Goal: Task Accomplishment & Management: Manage account settings

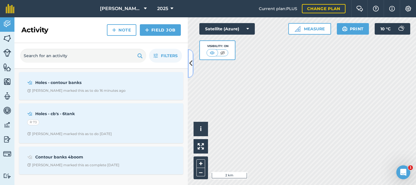
click at [190, 62] on icon at bounding box center [190, 63] width 3 height 10
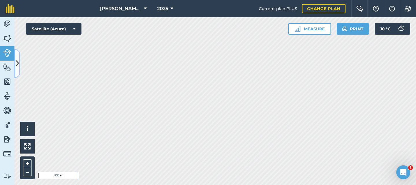
click at [15, 64] on button at bounding box center [17, 63] width 6 height 29
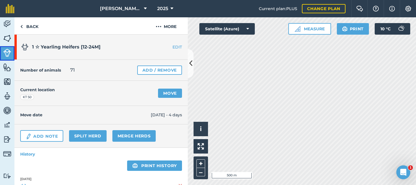
click at [8, 51] on img at bounding box center [7, 53] width 8 height 8
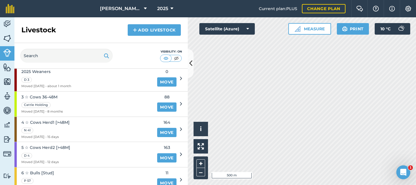
scroll to position [61, 0]
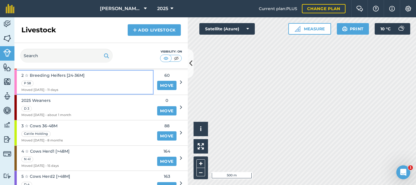
click at [98, 79] on div "2 ☆ Breeding Heifers [24-36M] P 58 Moved [DATE] - 11 days" at bounding box center [83, 82] width 139 height 25
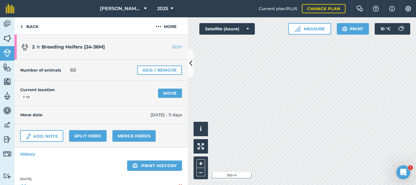
click at [175, 47] on link "EDIT" at bounding box center [169, 47] width 36 height 6
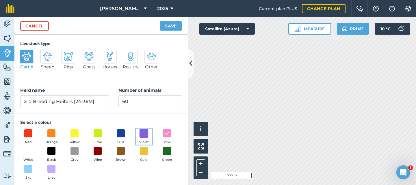
click at [147, 133] on span at bounding box center [144, 133] width 9 height 9
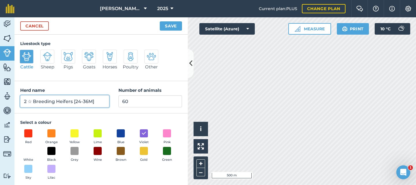
drag, startPoint x: 26, startPoint y: 102, endPoint x: 22, endPoint y: 102, distance: 3.8
click at [22, 102] on input "2 ☆ Breeding Heifers [24-36M]" at bounding box center [64, 101] width 89 height 12
drag, startPoint x: 33, startPoint y: 102, endPoint x: 73, endPoint y: 101, distance: 39.6
click at [73, 101] on input "3 ☆ Breeding Heifers [24-36M]" at bounding box center [64, 101] width 89 height 12
drag, startPoint x: 49, startPoint y: 103, endPoint x: 55, endPoint y: 103, distance: 6.7
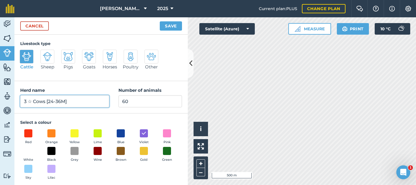
click at [55, 103] on input "3 ☆ Cows [24-36M]" at bounding box center [64, 101] width 89 height 12
type input "3 ☆ Cows [36M+]"
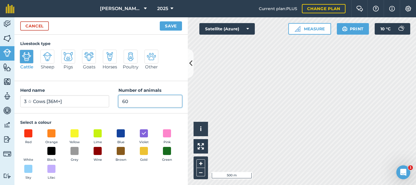
drag, startPoint x: 130, startPoint y: 100, endPoint x: 112, endPoint y: 101, distance: 18.5
click at [112, 101] on div "Herd name 3 ☆ Cows [36M+] Number of animals 60" at bounding box center [100, 97] width 173 height 32
type input "76"
click at [169, 25] on button "Save" at bounding box center [171, 25] width 22 height 9
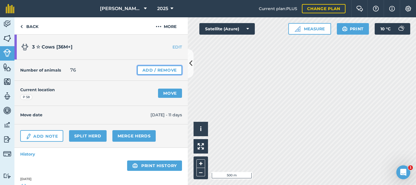
click at [145, 70] on link "Add / Remove" at bounding box center [159, 70] width 45 height 9
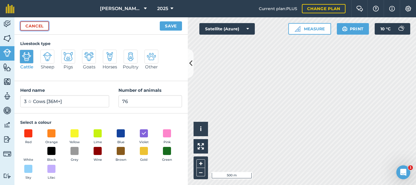
click at [45, 25] on link "Cancel" at bounding box center [34, 25] width 29 height 9
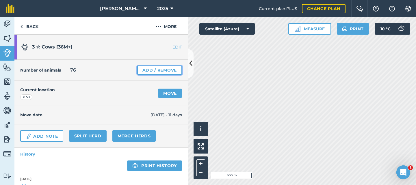
click at [152, 69] on link "Add / Remove" at bounding box center [159, 70] width 45 height 9
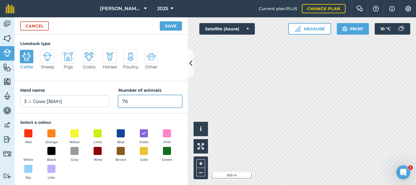
drag, startPoint x: 129, startPoint y: 101, endPoint x: 106, endPoint y: 104, distance: 22.4
click at [106, 104] on div "Herd name 3 ☆ Cows [36M+] Number of animals 76" at bounding box center [100, 97] width 173 height 32
type input "88"
click at [166, 25] on button "Save" at bounding box center [171, 25] width 22 height 9
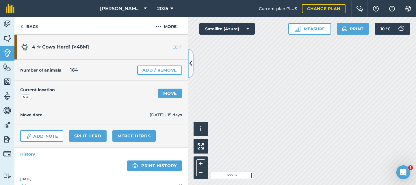
click at [191, 61] on icon at bounding box center [190, 63] width 3 height 10
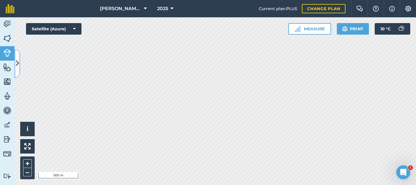
click at [18, 65] on icon at bounding box center [17, 63] width 3 height 10
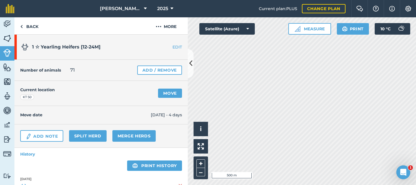
click at [171, 46] on link "EDIT" at bounding box center [169, 47] width 36 height 6
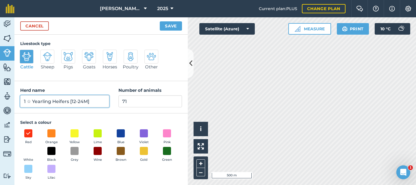
drag, startPoint x: 52, startPoint y: 102, endPoint x: 32, endPoint y: 100, distance: 20.0
click at [32, 100] on input "1 ☆ Yearling Heifers [12-24M]" at bounding box center [64, 101] width 89 height 12
drag, startPoint x: 75, startPoint y: 102, endPoint x: 82, endPoint y: 102, distance: 6.7
click at [82, 102] on input "1 ☆ Breeding Heifers [12-24M]" at bounding box center [64, 101] width 89 height 12
click at [82, 104] on input "1 ☆ Breeding Heifers [12-24M]" at bounding box center [64, 101] width 89 height 12
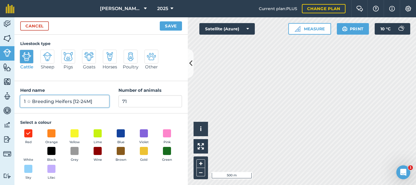
drag, startPoint x: 80, startPoint y: 101, endPoint x: 75, endPoint y: 102, distance: 4.9
click at [75, 102] on input "1 ☆ Breeding Heifers [12-24M]" at bounding box center [64, 101] width 89 height 12
drag, startPoint x: 25, startPoint y: 102, endPoint x: 20, endPoint y: 103, distance: 6.0
click at [20, 103] on div "Herd name 1 ☆ Breeding Heifers [24M +] Number of animals 71" at bounding box center [100, 97] width 173 height 32
type input "2 ☆ Breeding Heifers [24M +]"
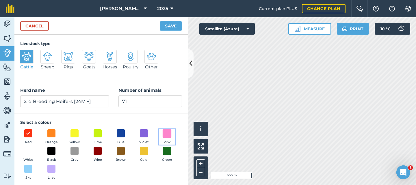
click at [163, 138] on span at bounding box center [167, 133] width 9 height 9
click at [169, 24] on button "Save" at bounding box center [171, 25] width 22 height 9
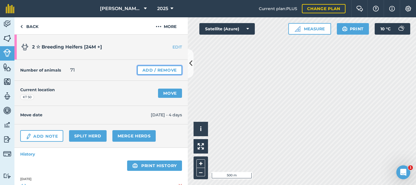
click at [154, 68] on link "Add / Remove" at bounding box center [159, 70] width 45 height 9
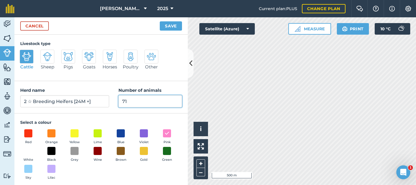
drag, startPoint x: 128, startPoint y: 101, endPoint x: 109, endPoint y: 101, distance: 19.4
click at [108, 101] on div "Herd name 2 ☆ Breeding Heifers [24M +] Number of animals 71" at bounding box center [100, 97] width 173 height 32
type input "60"
click at [172, 25] on button "Save" at bounding box center [171, 25] width 22 height 9
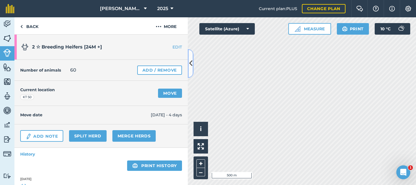
click at [193, 66] on button at bounding box center [191, 63] width 6 height 29
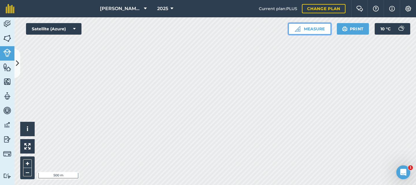
drag, startPoint x: 307, startPoint y: 29, endPoint x: 293, endPoint y: 34, distance: 14.7
click at [306, 29] on button "Measure" at bounding box center [309, 29] width 43 height 12
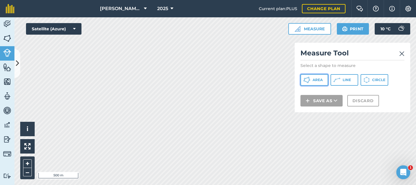
click at [311, 81] on button "Area" at bounding box center [315, 80] width 28 height 12
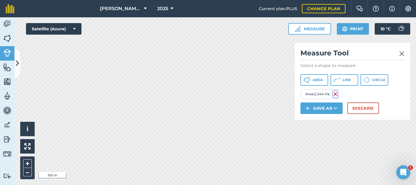
click at [336, 94] on img at bounding box center [335, 94] width 5 height 7
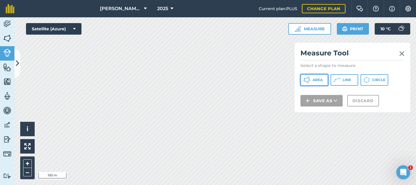
drag, startPoint x: 316, startPoint y: 81, endPoint x: 296, endPoint y: 80, distance: 19.7
click at [315, 81] on span "Area" at bounding box center [318, 80] width 10 height 5
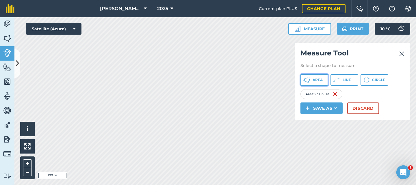
click at [310, 82] on icon at bounding box center [307, 80] width 7 height 7
click at [310, 79] on icon at bounding box center [307, 80] width 7 height 7
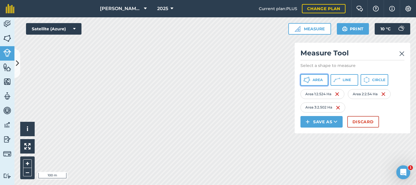
click at [314, 82] on span "Area" at bounding box center [318, 80] width 10 height 5
click at [339, 94] on img at bounding box center [337, 94] width 5 height 7
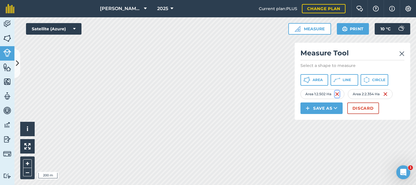
click at [339, 94] on img at bounding box center [337, 94] width 5 height 7
click at [339, 94] on div "Area : 2.354 Ha" at bounding box center [322, 94] width 42 height 10
click at [335, 93] on img at bounding box center [335, 94] width 5 height 7
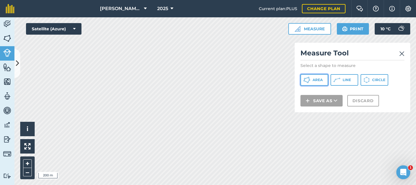
click at [316, 82] on span "Area" at bounding box center [318, 80] width 10 height 5
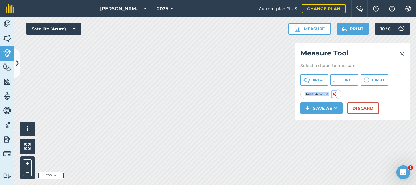
click at [334, 93] on img at bounding box center [334, 94] width 5 height 7
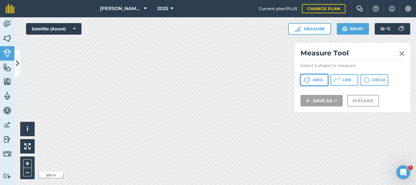
click at [310, 79] on button "Area" at bounding box center [315, 80] width 28 height 12
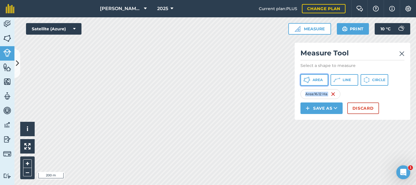
click at [317, 79] on span "Area" at bounding box center [318, 80] width 10 height 5
click at [314, 78] on span "Area" at bounding box center [318, 80] width 10 height 5
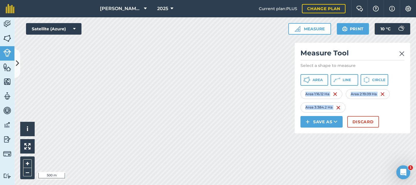
click at [403, 53] on img at bounding box center [401, 53] width 5 height 7
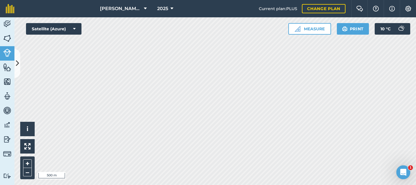
click at [262, 185] on html "[PERSON_NAME] Farms 2025 Current plan : PLUS Change plan Farm Chat Help Info Se…" at bounding box center [208, 92] width 416 height 185
click at [273, 185] on html "[PERSON_NAME] Farms 2025 Current plan : PLUS Change plan Farm Chat Help Info Se…" at bounding box center [208, 92] width 416 height 185
click at [16, 59] on icon at bounding box center [17, 63] width 3 height 10
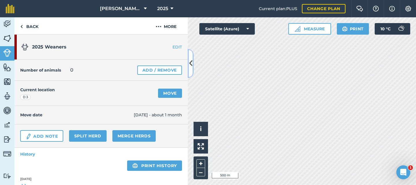
click at [190, 62] on icon at bounding box center [190, 63] width 3 height 10
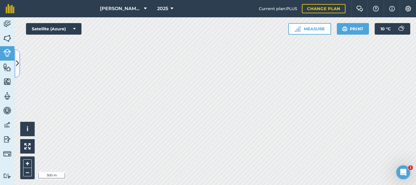
click at [17, 63] on icon at bounding box center [17, 63] width 3 height 10
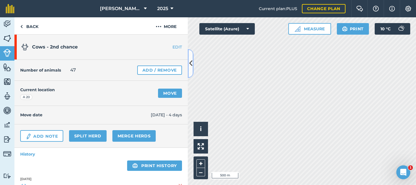
click at [190, 62] on icon at bounding box center [190, 63] width 3 height 10
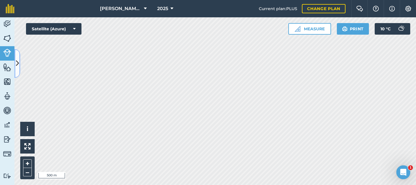
click at [18, 63] on icon at bounding box center [17, 63] width 3 height 10
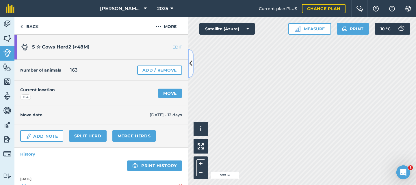
click at [189, 63] on button at bounding box center [191, 63] width 6 height 29
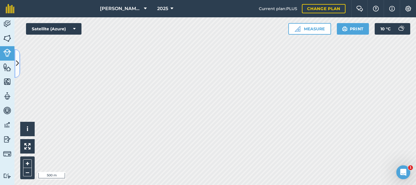
click at [16, 63] on icon at bounding box center [17, 63] width 3 height 10
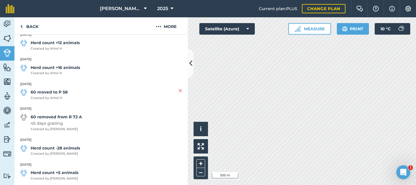
scroll to position [202, 0]
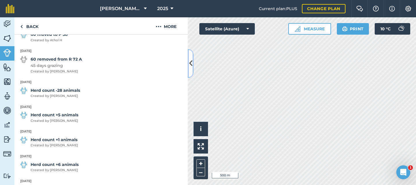
click at [190, 63] on icon at bounding box center [190, 63] width 3 height 10
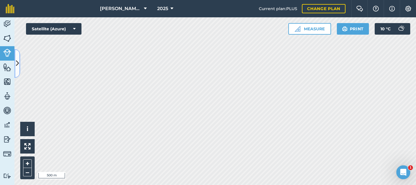
click at [15, 66] on button at bounding box center [17, 63] width 6 height 29
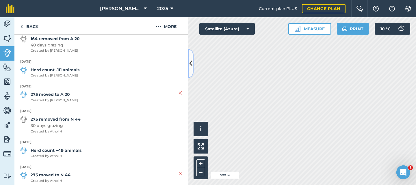
scroll to position [145, 0]
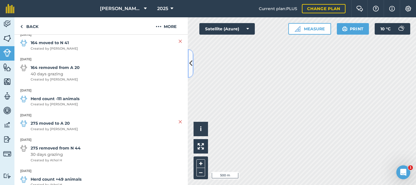
click at [189, 63] on icon at bounding box center [190, 63] width 3 height 10
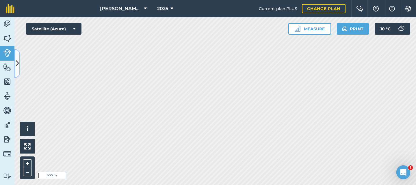
click at [19, 64] on button at bounding box center [17, 63] width 6 height 29
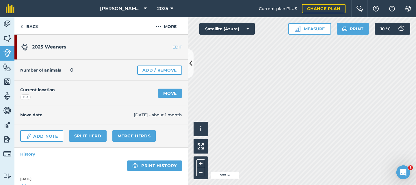
click at [172, 47] on link "EDIT" at bounding box center [169, 47] width 36 height 6
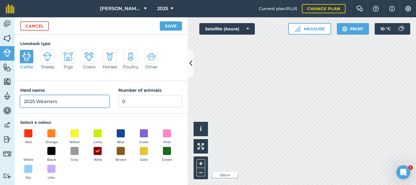
drag, startPoint x: 37, startPoint y: 102, endPoint x: 61, endPoint y: 99, distance: 24.2
click at [61, 99] on input "2025 Weaners" at bounding box center [64, 101] width 89 height 12
click at [61, 100] on input "2025 Weaners" at bounding box center [64, 101] width 89 height 12
drag, startPoint x: 61, startPoint y: 100, endPoint x: 16, endPoint y: 97, distance: 44.6
click at [16, 97] on div "Herd name 2025 Weaners Number of animals 0" at bounding box center [100, 97] width 173 height 32
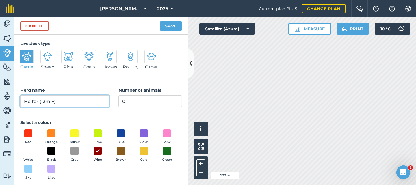
type input "Heifer (12m +)"
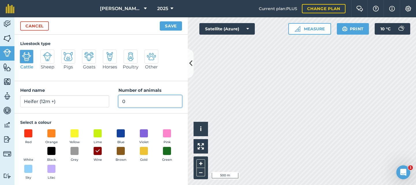
drag, startPoint x: 135, startPoint y: 104, endPoint x: 102, endPoint y: 102, distance: 33.0
click at [102, 102] on div "Herd name Heifer (12m +) Number of animals 0" at bounding box center [100, 97] width 173 height 32
type input "71"
click at [77, 132] on span at bounding box center [74, 133] width 9 height 9
click at [168, 26] on button "Save" at bounding box center [171, 25] width 22 height 9
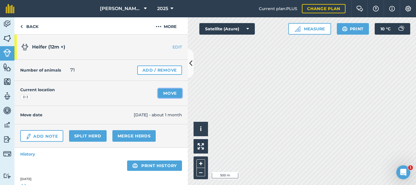
click at [166, 95] on link "Move" at bounding box center [170, 93] width 24 height 9
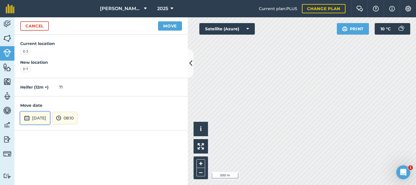
click at [50, 119] on button "[DATE]" at bounding box center [35, 118] width 30 height 13
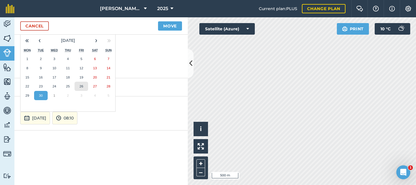
click at [79, 86] on button "26" at bounding box center [82, 86] width 14 height 9
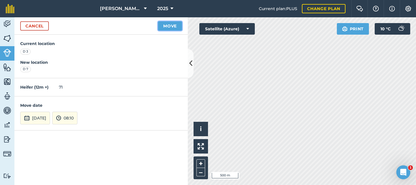
click at [167, 25] on button "Move" at bounding box center [170, 25] width 24 height 9
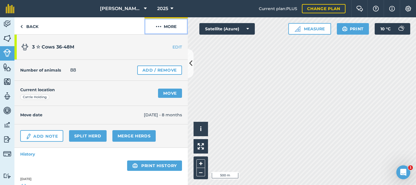
click at [160, 27] on img at bounding box center [159, 26] width 6 height 7
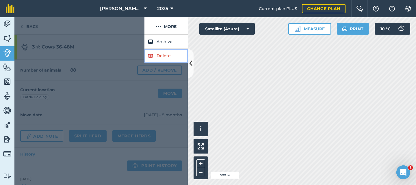
click at [161, 57] on link "Delete" at bounding box center [166, 56] width 43 height 14
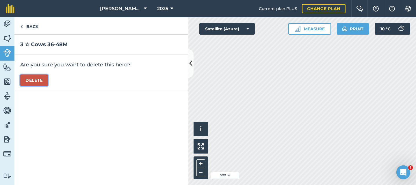
click at [30, 82] on button "Delete" at bounding box center [34, 81] width 28 height 12
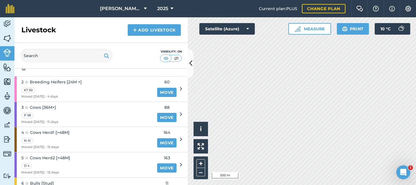
scroll to position [58, 0]
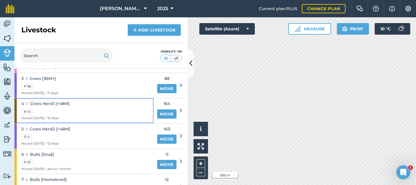
click at [81, 109] on div "4 ☆ Cows Herd1 [>48M] N 41 Moved [DATE] - 15 days" at bounding box center [83, 110] width 139 height 25
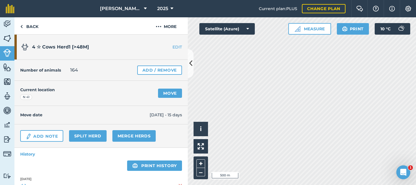
click at [176, 46] on link "EDIT" at bounding box center [169, 47] width 36 height 6
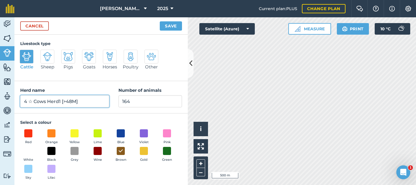
click at [67, 103] on input "4 ☆ Cows Herd1 [>48M]" at bounding box center [64, 101] width 89 height 12
type input "4 ☆ Cows Herd 1 (48M +)"
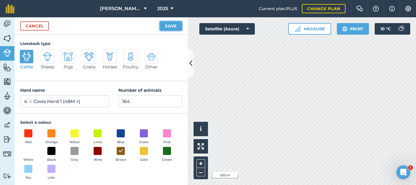
click at [165, 25] on button "Save" at bounding box center [171, 25] width 22 height 9
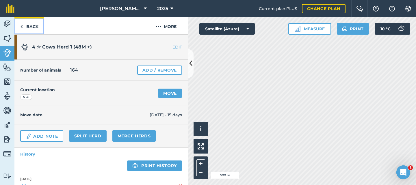
click at [26, 27] on link "Back" at bounding box center [29, 25] width 30 height 17
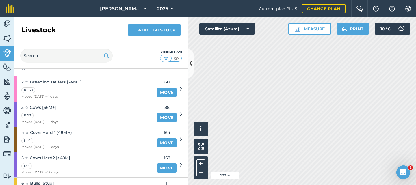
scroll to position [58, 0]
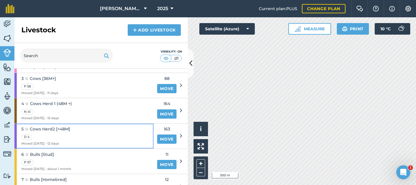
click at [80, 129] on div "5 ☆ Cows Herd2 [>48M] D 4 Moved [DATE] - 12 days" at bounding box center [83, 136] width 139 height 25
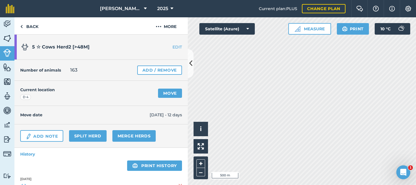
click at [173, 47] on link "EDIT" at bounding box center [169, 47] width 36 height 6
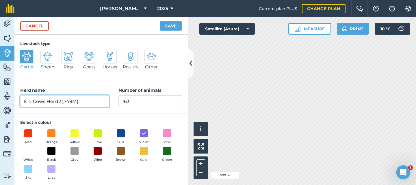
click at [58, 102] on input "5 ☆ Cows Herd2 [>48M]" at bounding box center [64, 101] width 89 height 12
type input "5 ☆ Cows Herd 2 (48M +)"
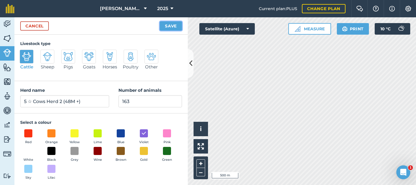
click at [173, 23] on button "Save" at bounding box center [171, 25] width 22 height 9
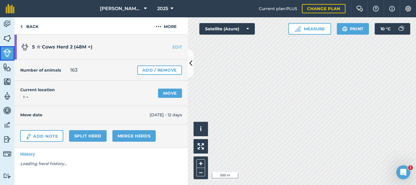
click at [6, 54] on img at bounding box center [7, 53] width 8 height 8
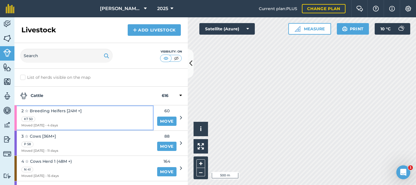
click at [71, 116] on div "KT 50" at bounding box center [51, 119] width 60 height 7
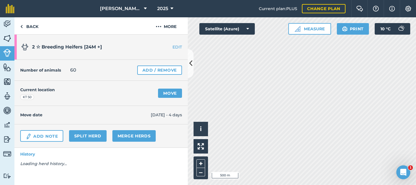
click at [174, 45] on link "EDIT" at bounding box center [169, 47] width 36 height 6
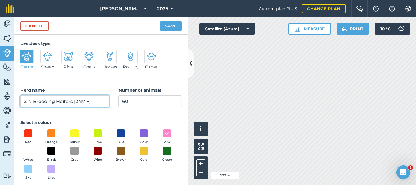
click at [75, 103] on input "2 ☆ Breeding Heifers [24M +]" at bounding box center [64, 101] width 89 height 12
type input "2 ☆ Breeding Heifers (24M +)"
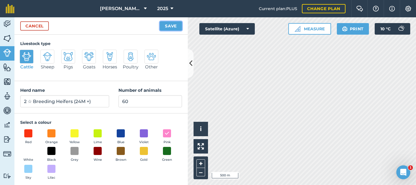
click at [166, 25] on button "Save" at bounding box center [171, 25] width 22 height 9
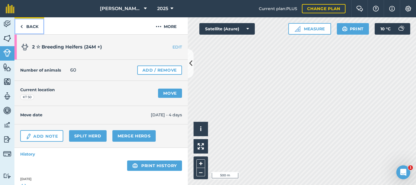
click at [25, 26] on link "Back" at bounding box center [29, 25] width 30 height 17
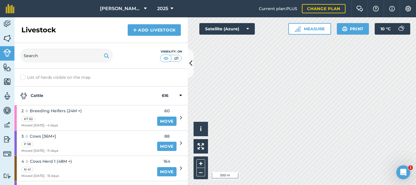
scroll to position [29, 0]
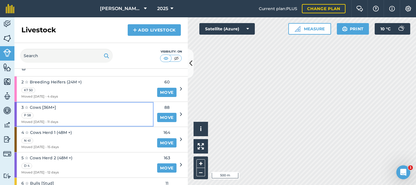
click at [73, 110] on div "3 ☆ Cows [36M+] P 58 Moved [DATE] - 11 days" at bounding box center [83, 114] width 139 height 25
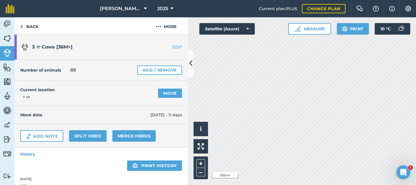
click at [169, 46] on link "EDIT" at bounding box center [169, 47] width 36 height 6
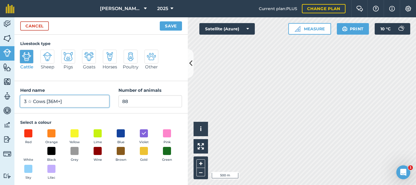
click at [50, 101] on input "3 ☆ Cows [36M+]" at bounding box center [64, 101] width 89 height 12
type input "3 ☆ Cows (36M +)"
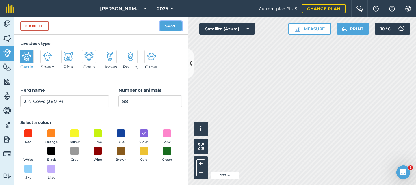
click at [172, 26] on button "Save" at bounding box center [171, 25] width 22 height 9
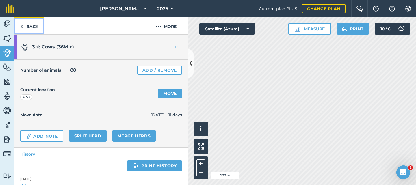
click at [27, 26] on link "Back" at bounding box center [29, 25] width 30 height 17
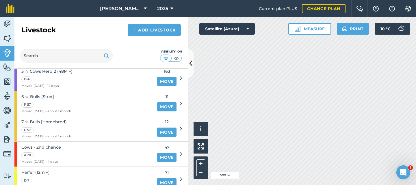
scroll to position [122, 0]
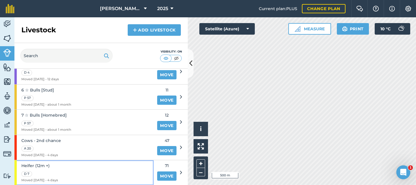
click at [87, 165] on div "Heifer (12m +) D 7 Moved [DATE] - 4 days" at bounding box center [83, 172] width 139 height 25
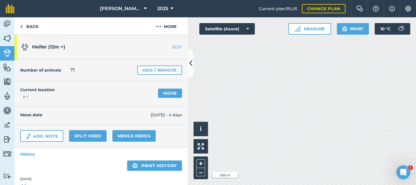
click at [174, 46] on link "EDIT" at bounding box center [169, 47] width 36 height 6
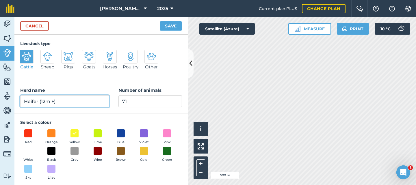
click at [23, 102] on input "Heifer (12m +)" at bounding box center [64, 101] width 89 height 12
click at [22, 103] on input "Yearling Heifers (12m +)" at bounding box center [64, 101] width 89 height 12
type input "1 * Yearling Heifers (12m +)"
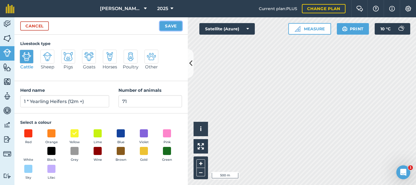
click at [167, 24] on button "Save" at bounding box center [171, 25] width 22 height 9
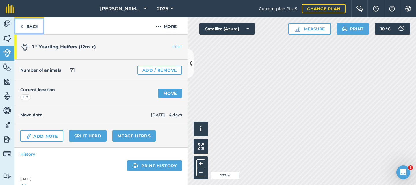
click at [32, 24] on link "Back" at bounding box center [29, 25] width 30 height 17
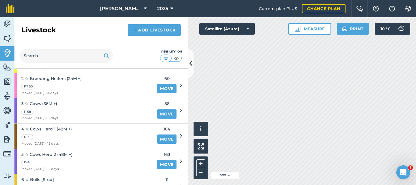
scroll to position [122, 0]
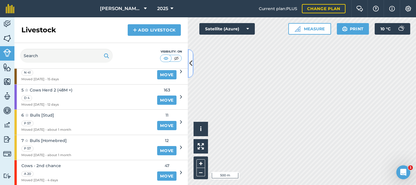
click at [190, 62] on icon at bounding box center [190, 63] width 3 height 10
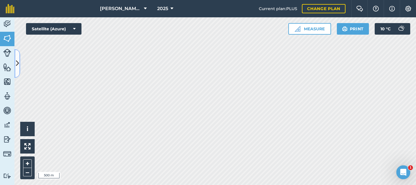
click at [17, 64] on icon at bounding box center [17, 63] width 3 height 10
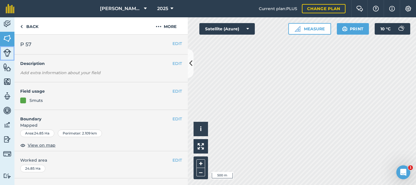
click at [7, 51] on img at bounding box center [7, 53] width 8 height 8
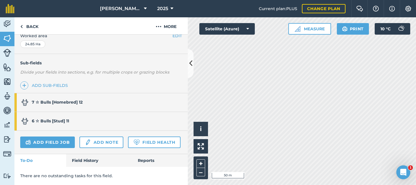
click at [55, 93] on div "7 ☆ Bulls [Homebred] 12" at bounding box center [51, 102] width 61 height 18
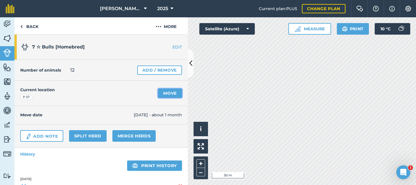
click at [171, 92] on link "Move" at bounding box center [170, 93] width 24 height 9
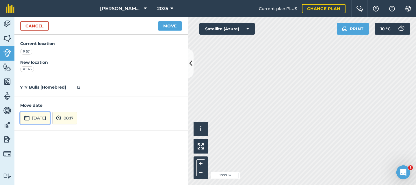
click at [40, 118] on button "[DATE]" at bounding box center [35, 118] width 30 height 13
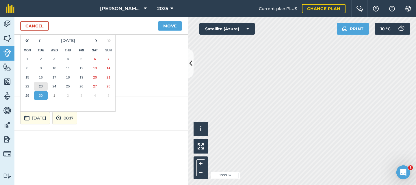
click at [43, 85] on button "23" at bounding box center [41, 86] width 14 height 9
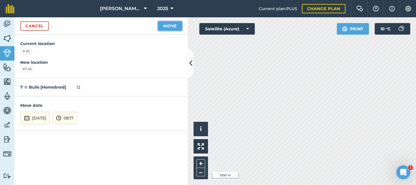
drag, startPoint x: 166, startPoint y: 25, endPoint x: 182, endPoint y: 46, distance: 25.4
click at [167, 25] on button "Move" at bounding box center [170, 25] width 24 height 9
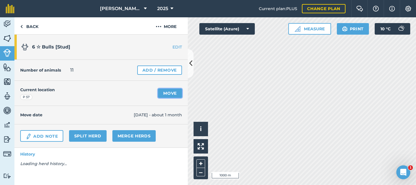
click at [166, 96] on link "Move" at bounding box center [170, 93] width 24 height 9
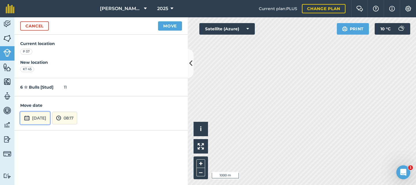
click at [46, 121] on button "[DATE]" at bounding box center [35, 118] width 30 height 13
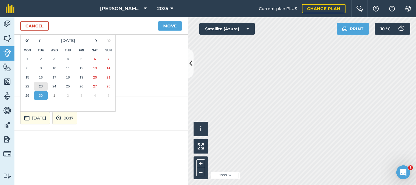
click at [42, 86] on abbr "23" at bounding box center [41, 86] width 4 height 4
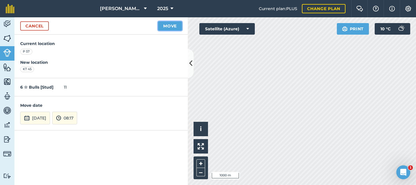
click at [169, 26] on button "Move" at bounding box center [170, 25] width 24 height 9
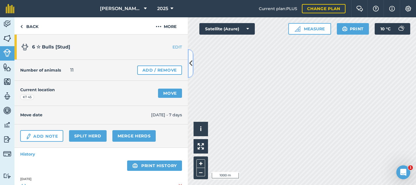
click at [191, 62] on icon at bounding box center [190, 63] width 3 height 10
